Goal: Transaction & Acquisition: Purchase product/service

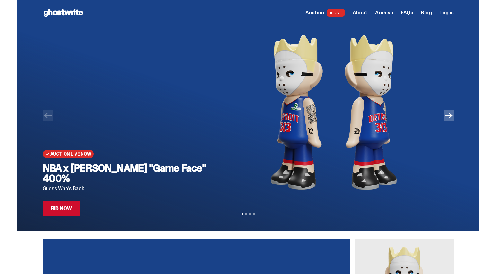
click at [66, 215] on link "Bid Now" at bounding box center [62, 209] width 38 height 14
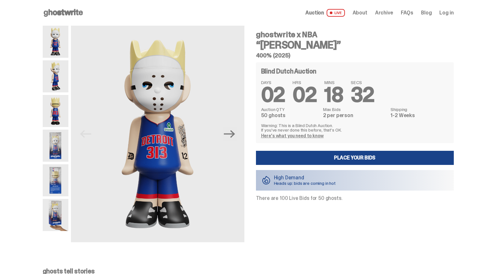
click at [313, 136] on link "Here's what you need to know" at bounding box center [292, 136] width 63 height 6
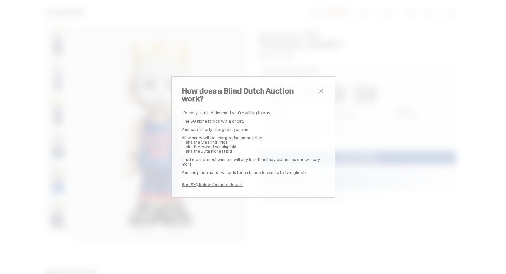
click at [320, 93] on span "close" at bounding box center [321, 91] width 8 height 8
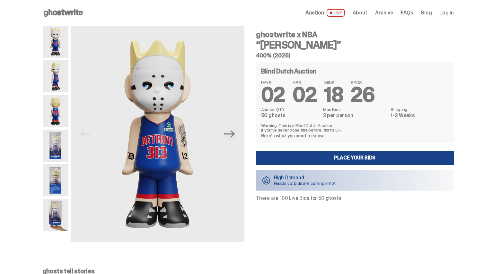
click at [67, 79] on img at bounding box center [56, 76] width 26 height 32
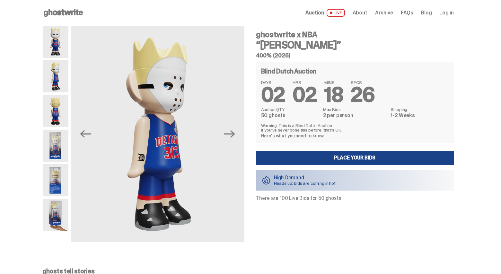
click at [59, 98] on img at bounding box center [56, 111] width 26 height 32
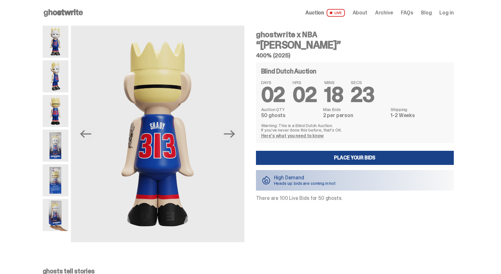
click at [63, 51] on img at bounding box center [56, 42] width 26 height 32
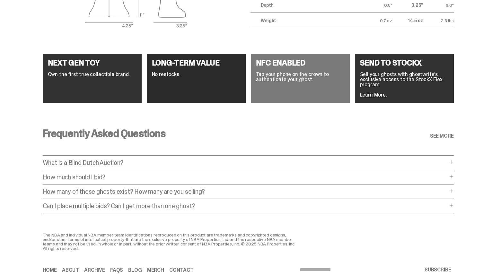
scroll to position [1220, 0]
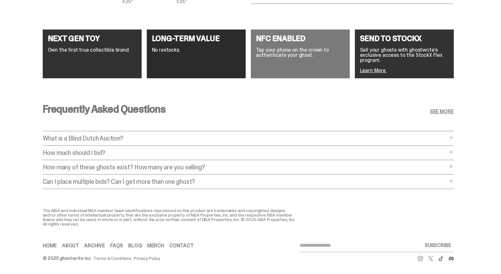
click at [126, 150] on p "How much should I bid?" at bounding box center [245, 153] width 405 height 6
